Goal: Obtain resource: Download file/media

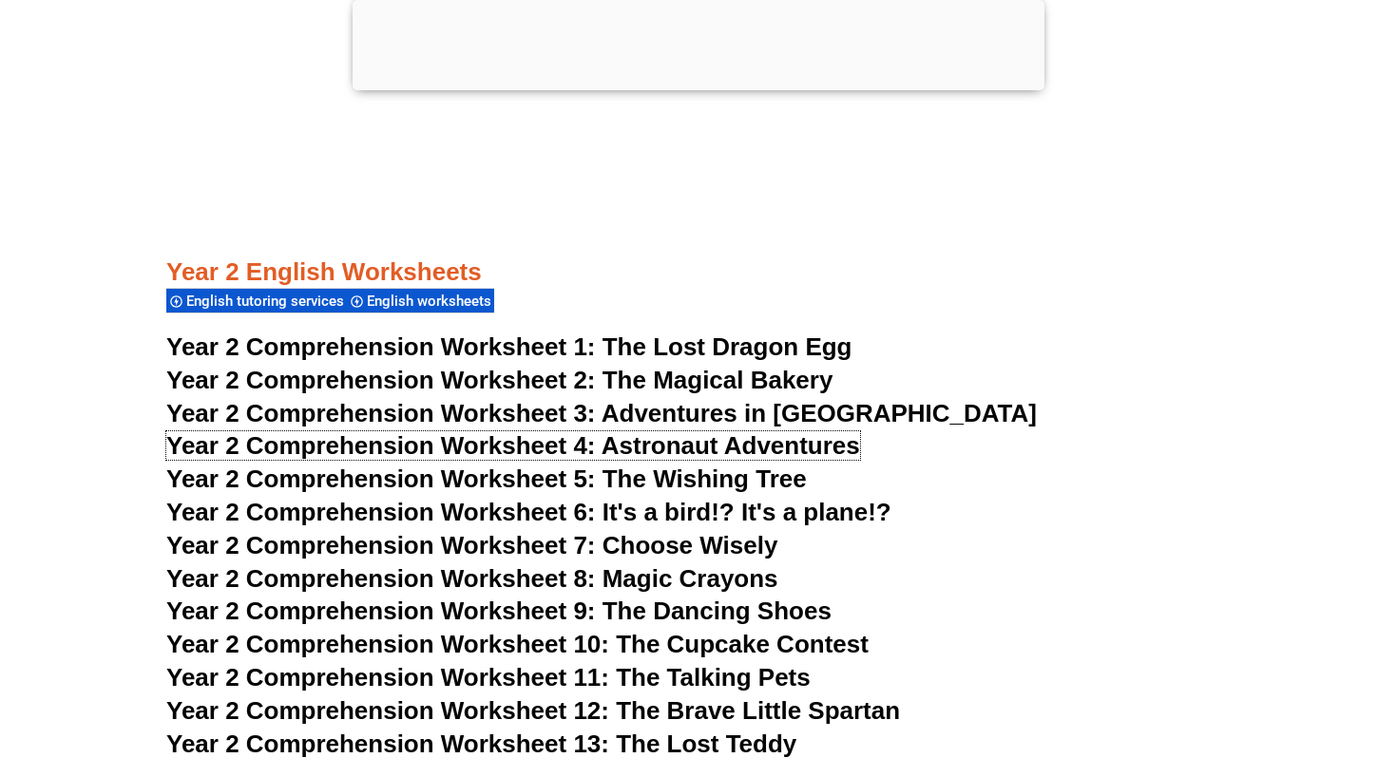
scroll to position [4481, 0]
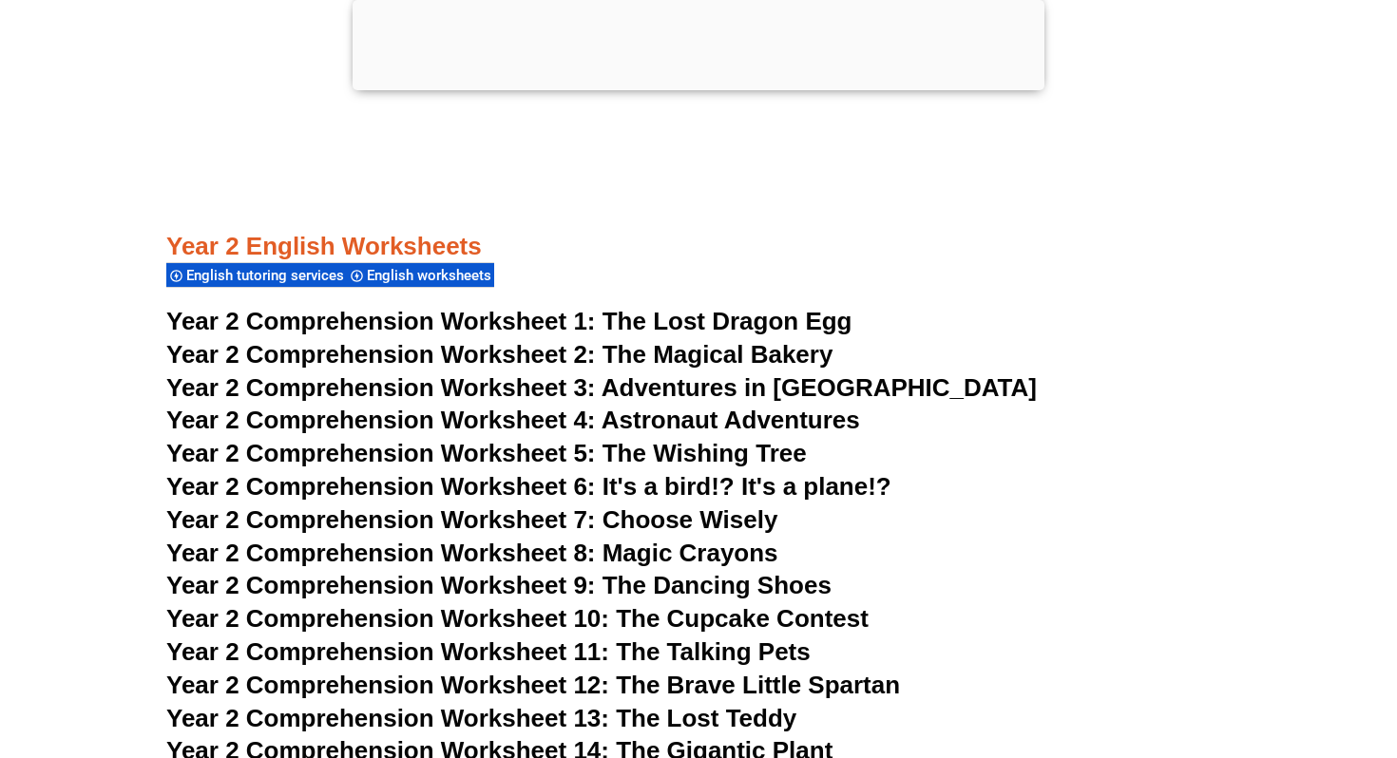
click at [635, 312] on span "The Lost Dragon Egg" at bounding box center [728, 321] width 250 height 29
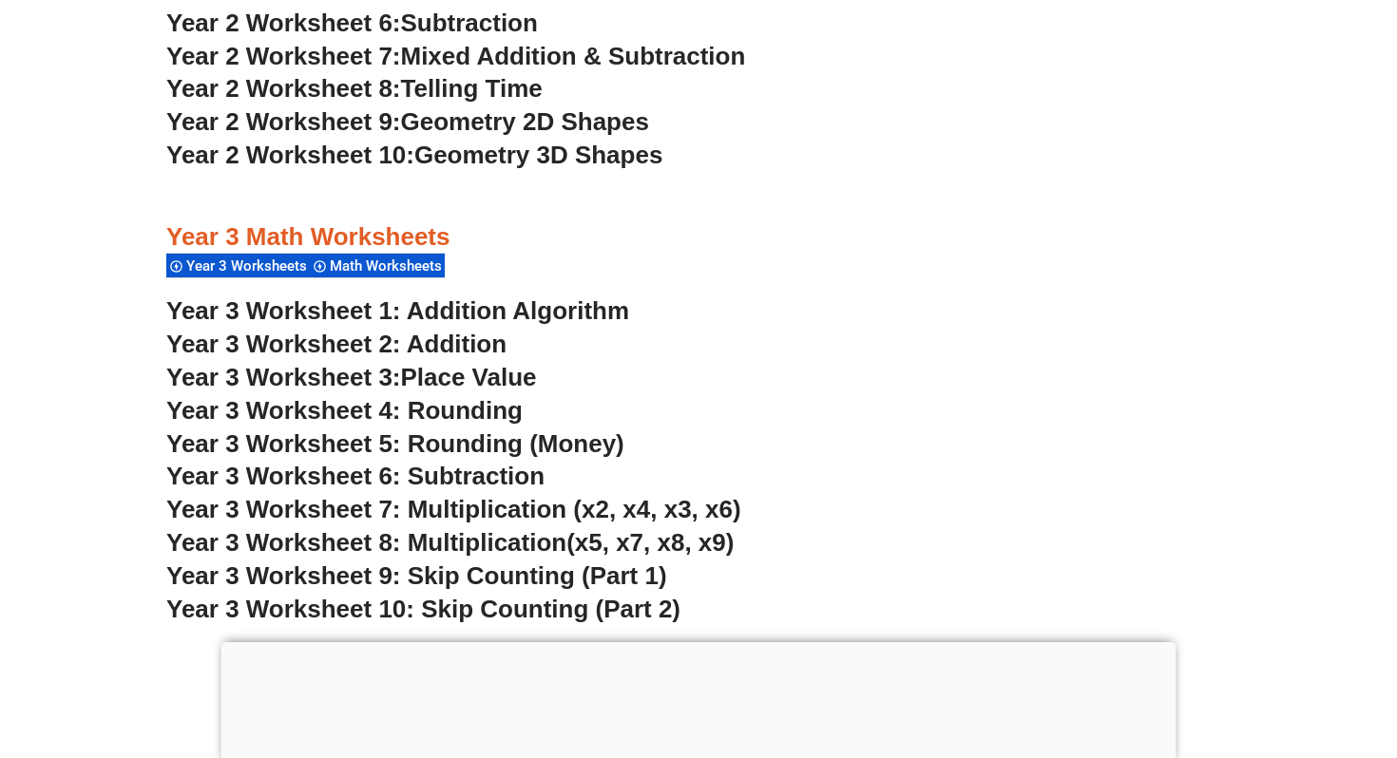
scroll to position [2678, 0]
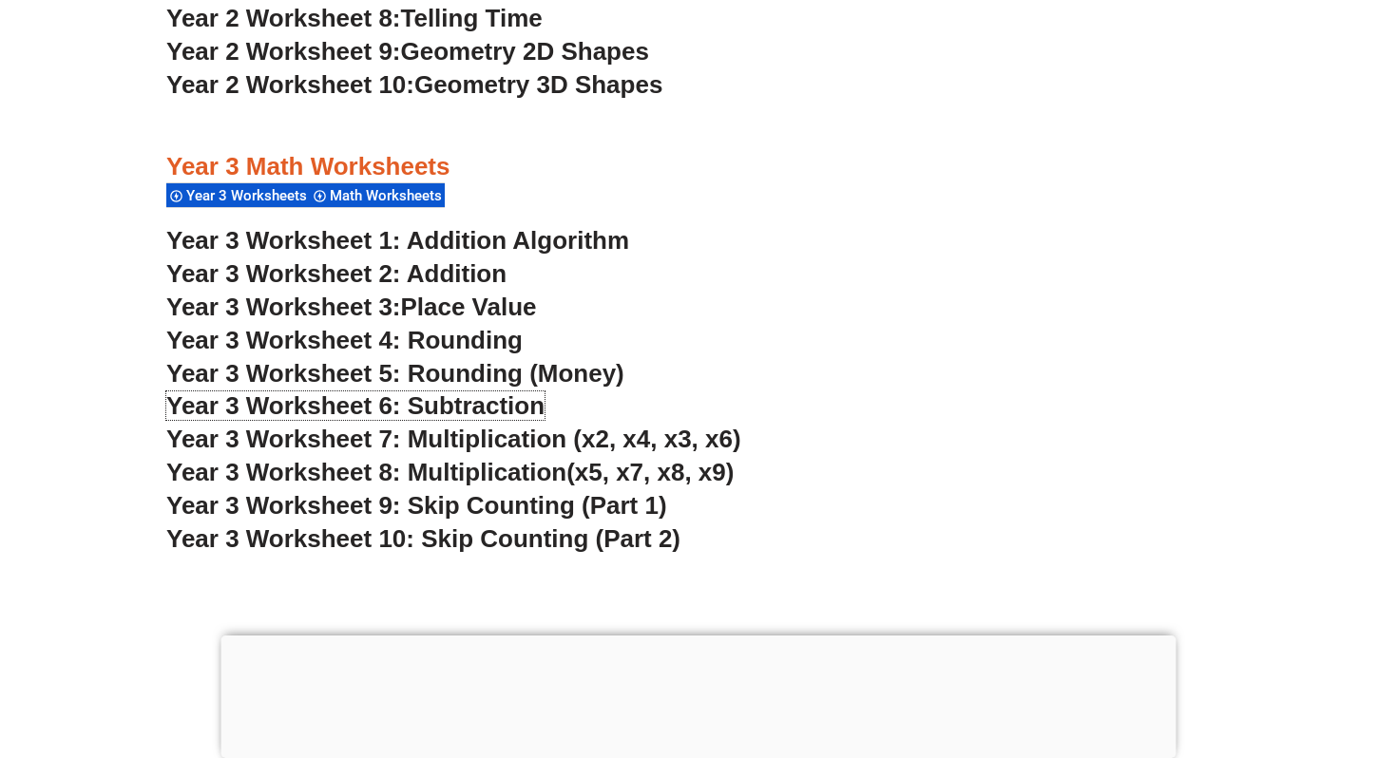
click at [499, 410] on span "Year 3 Worksheet 6: Subtraction" at bounding box center [355, 406] width 378 height 29
